Goal: Task Accomplishment & Management: Manage account settings

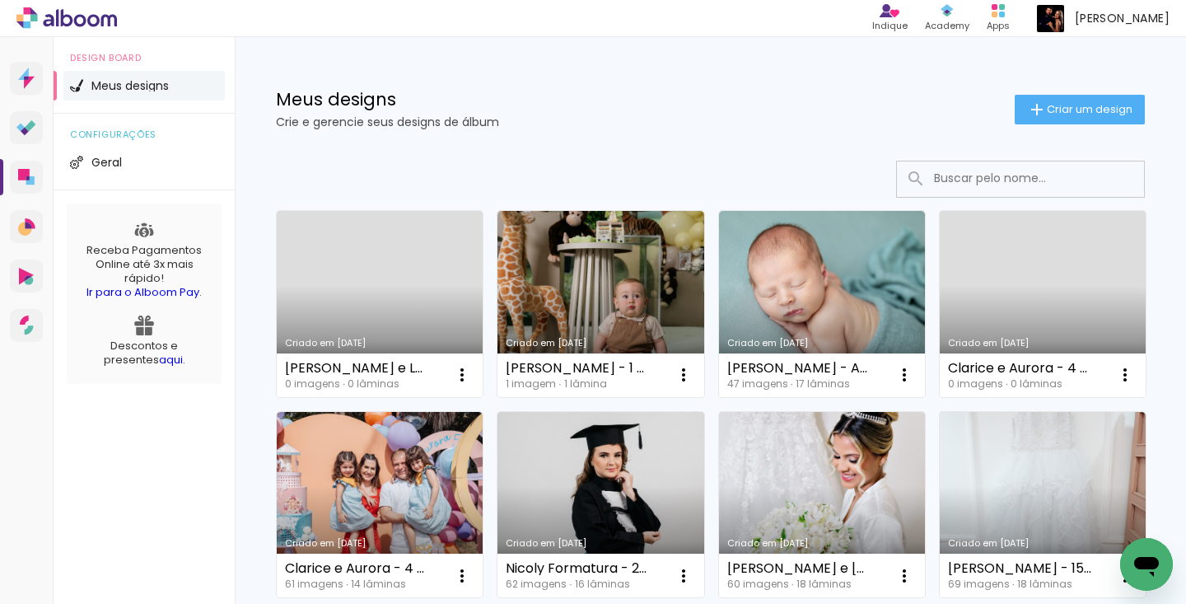
scroll to position [460, 0]
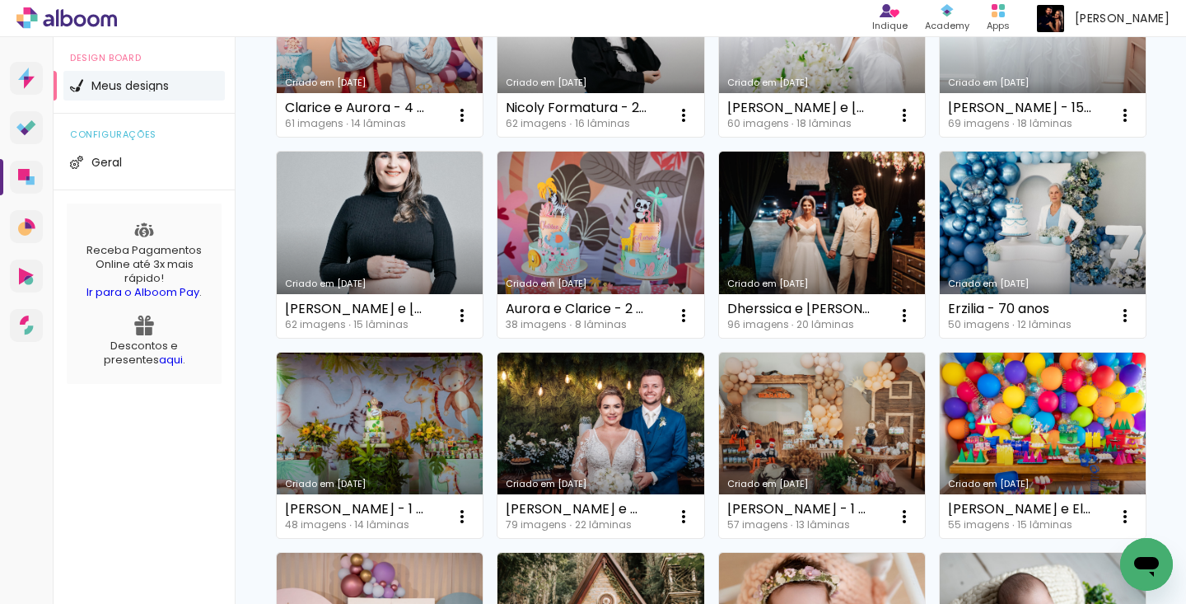
click at [719, 138] on link "Criado em [DATE]" at bounding box center [822, 44] width 206 height 186
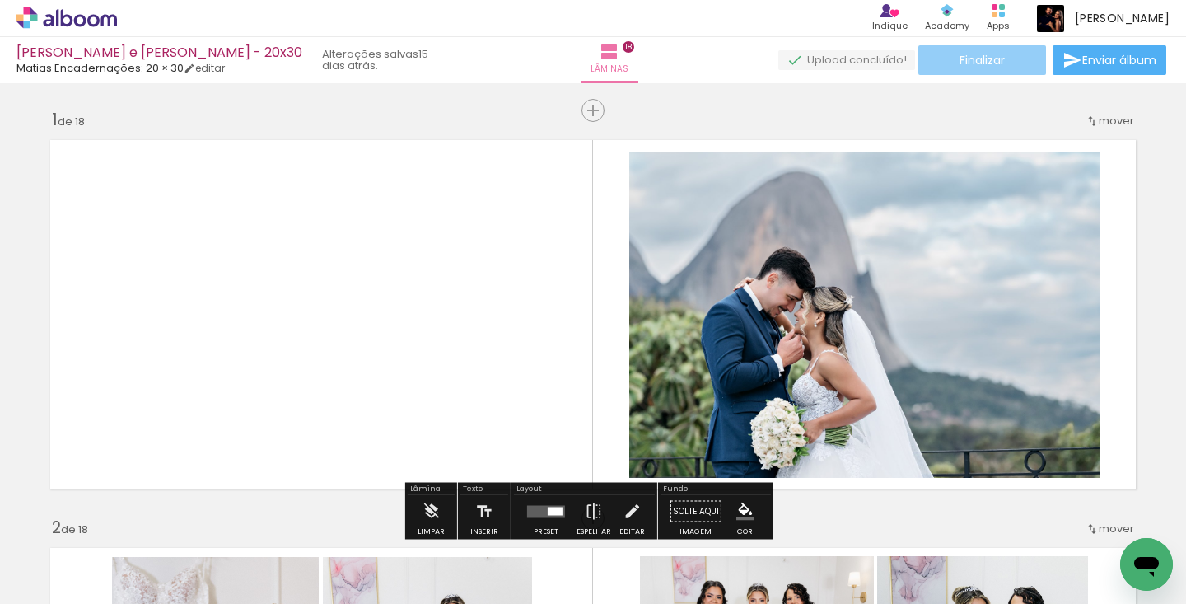
click at [970, 64] on span "Finalizar" at bounding box center [982, 60] width 45 height 12
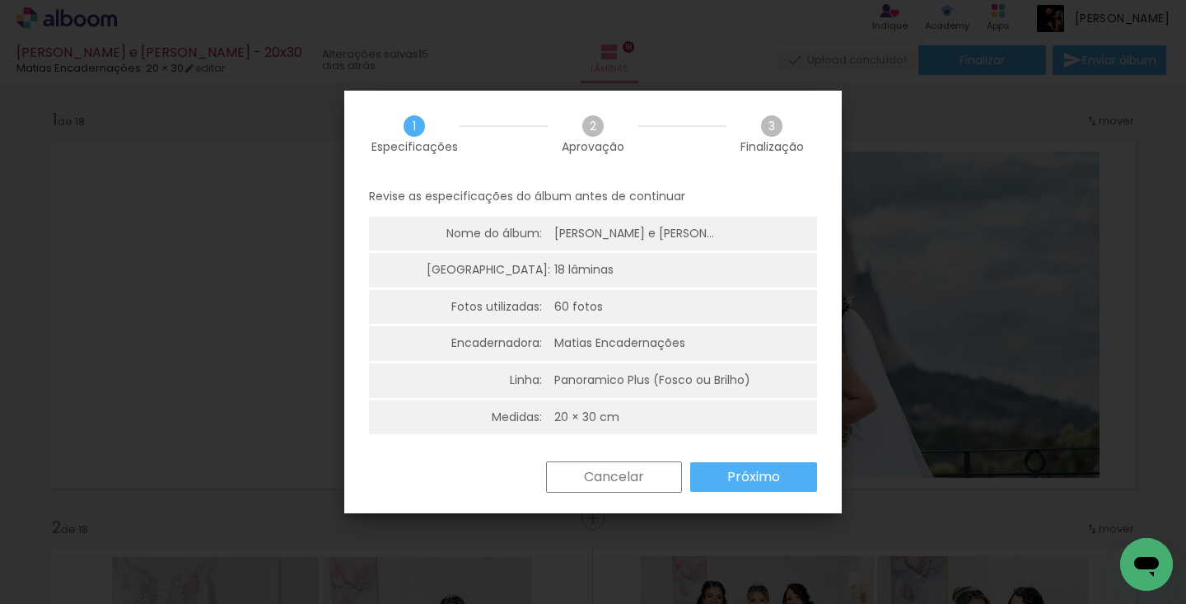
click at [0, 0] on slot "Próximo" at bounding box center [0, 0] width 0 height 0
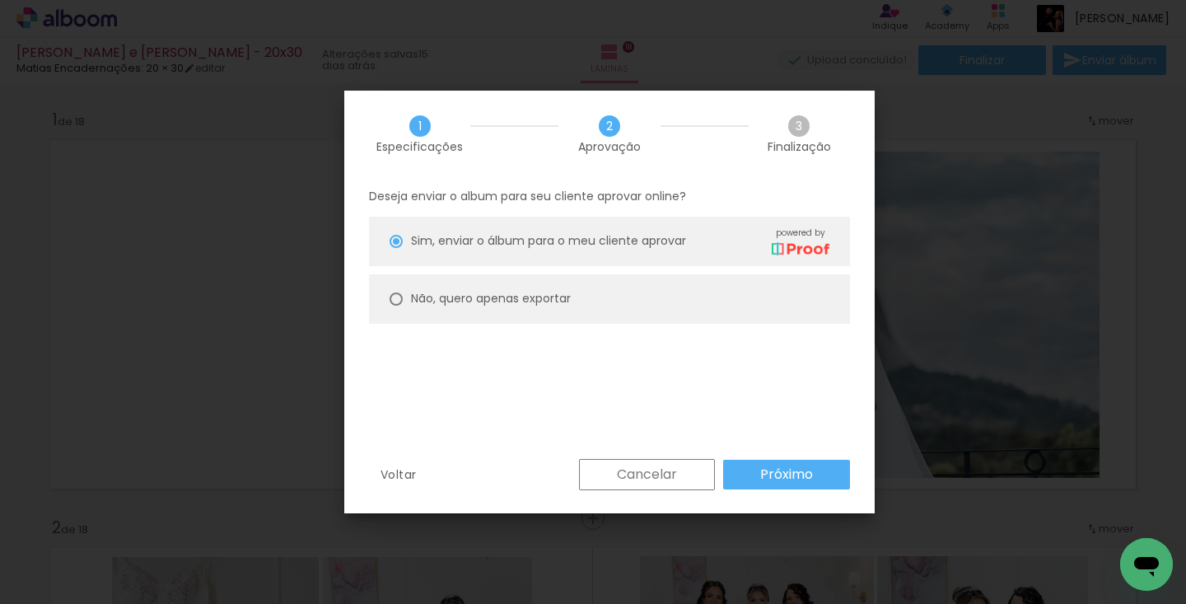
click at [665, 314] on paper-radio-button "Não, quero apenas exportar" at bounding box center [609, 298] width 481 height 49
type paper-radio-button "on"
click at [755, 471] on paper-button "Próximo" at bounding box center [786, 475] width 127 height 30
type input "Alta, 300 DPI"
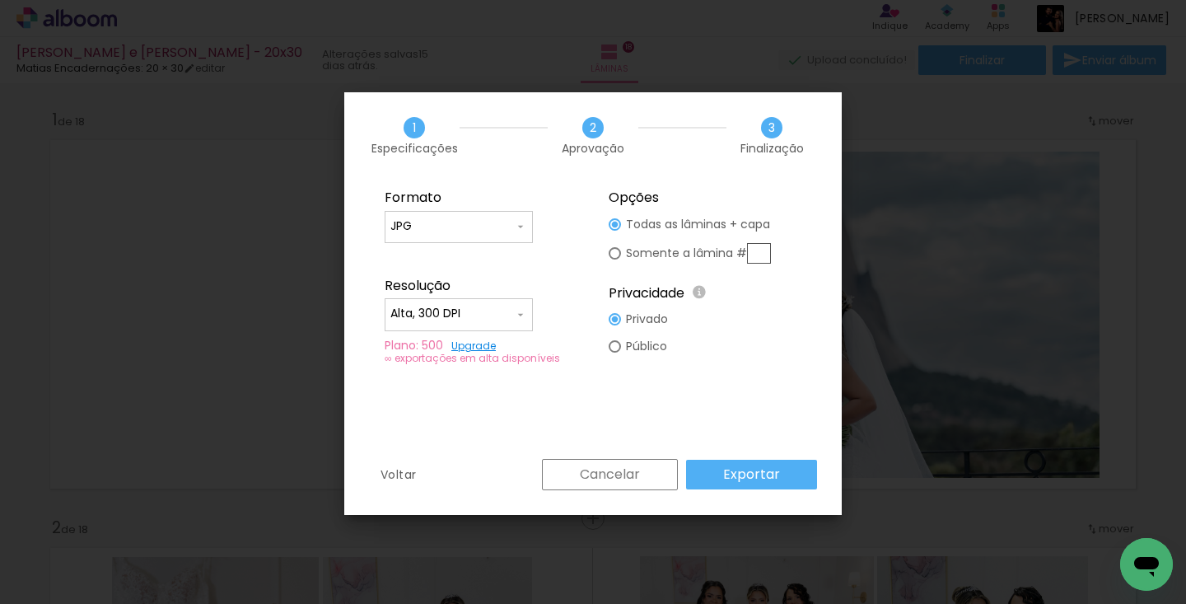
click at [0, 0] on slot "Cancelar" at bounding box center [0, 0] width 0 height 0
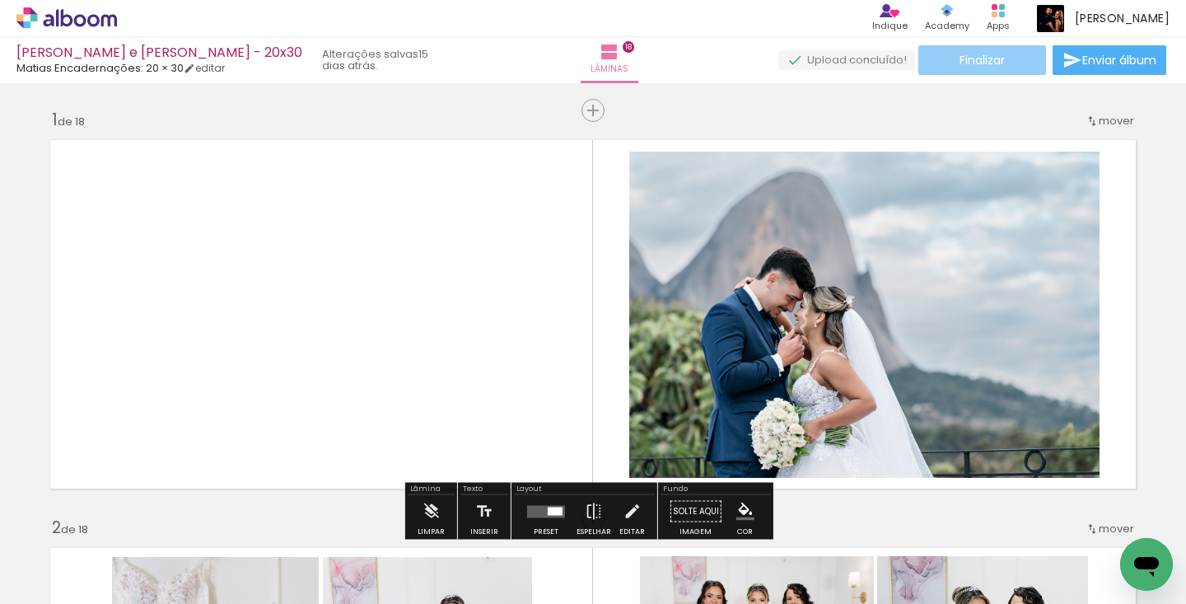
click at [969, 60] on span "Finalizar" at bounding box center [982, 60] width 45 height 12
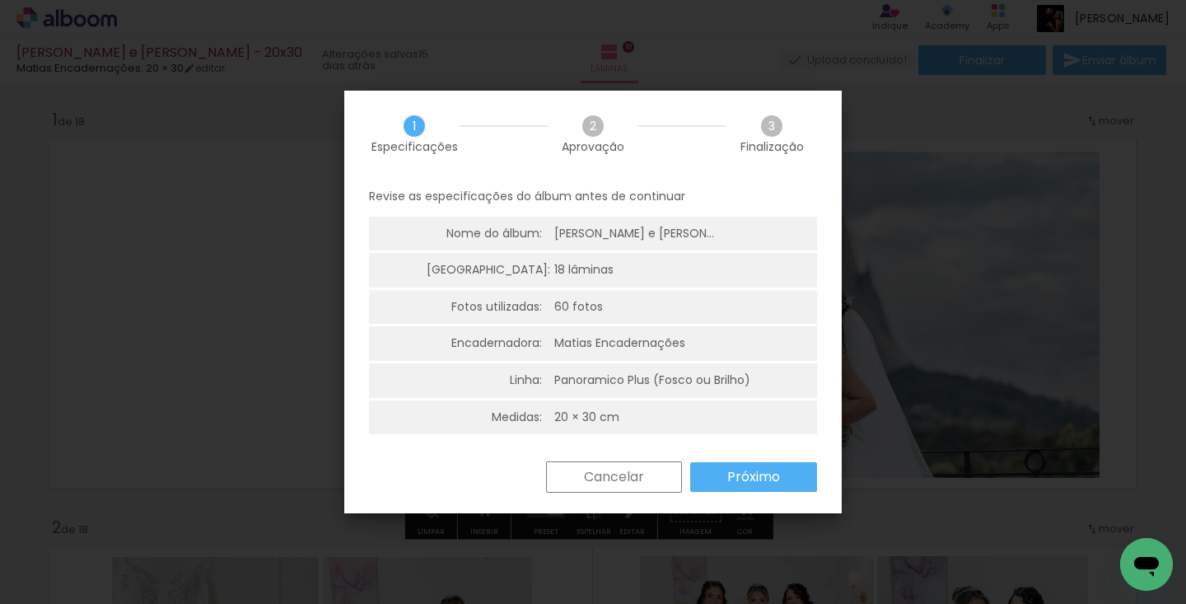
click at [0, 0] on slot "Próximo" at bounding box center [0, 0] width 0 height 0
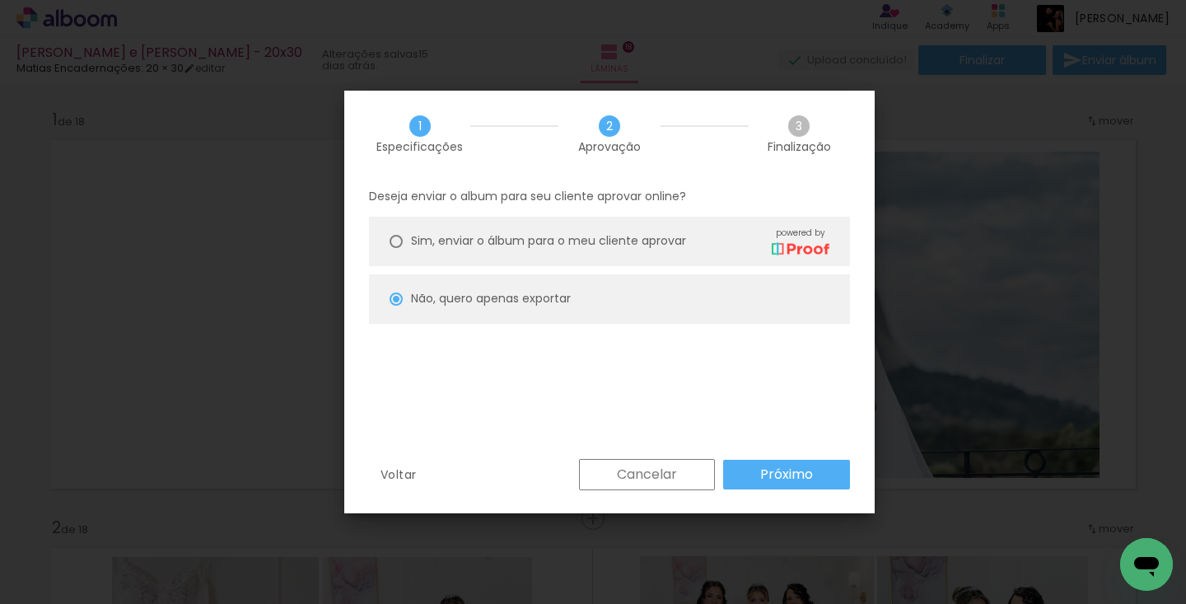
click at [736, 233] on div "Sim, enviar o álbum para o meu cliente aprovar powered by" at bounding box center [620, 241] width 418 height 29
type paper-radio-button "on"
click at [0, 0] on slot "Próximo" at bounding box center [0, 0] width 0 height 0
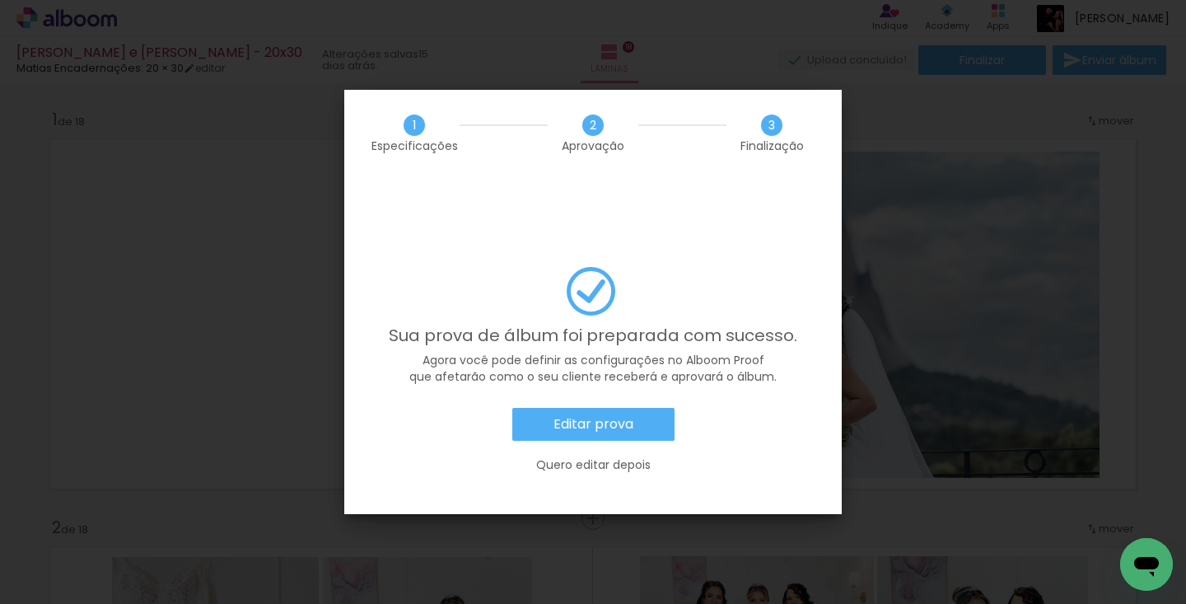
click at [0, 0] on slot "Editar prova" at bounding box center [0, 0] width 0 height 0
